Goal: Check status

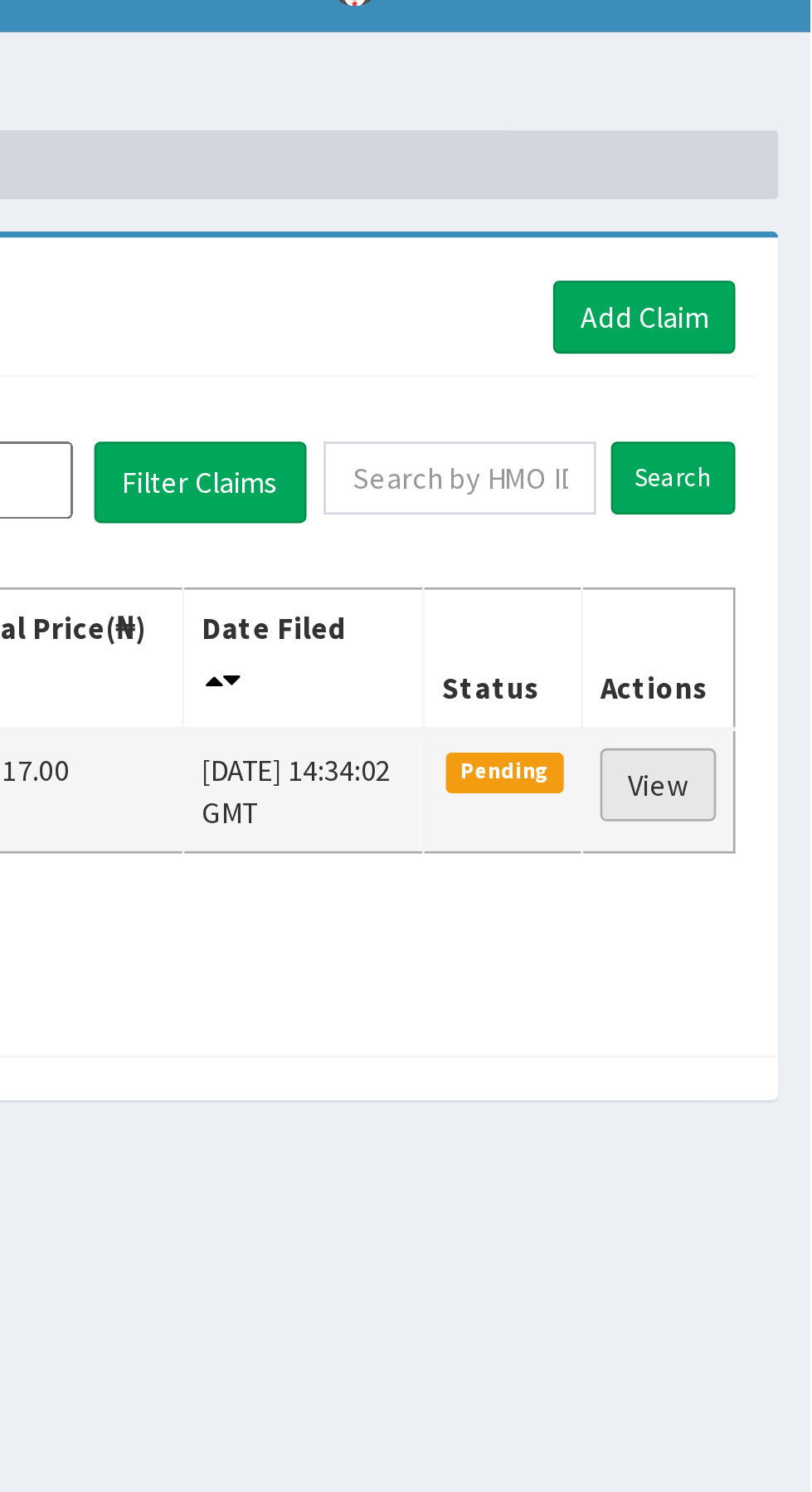
click at [756, 326] on link "View" at bounding box center [753, 332] width 45 height 29
